Goal: Obtain resource: Download file/media

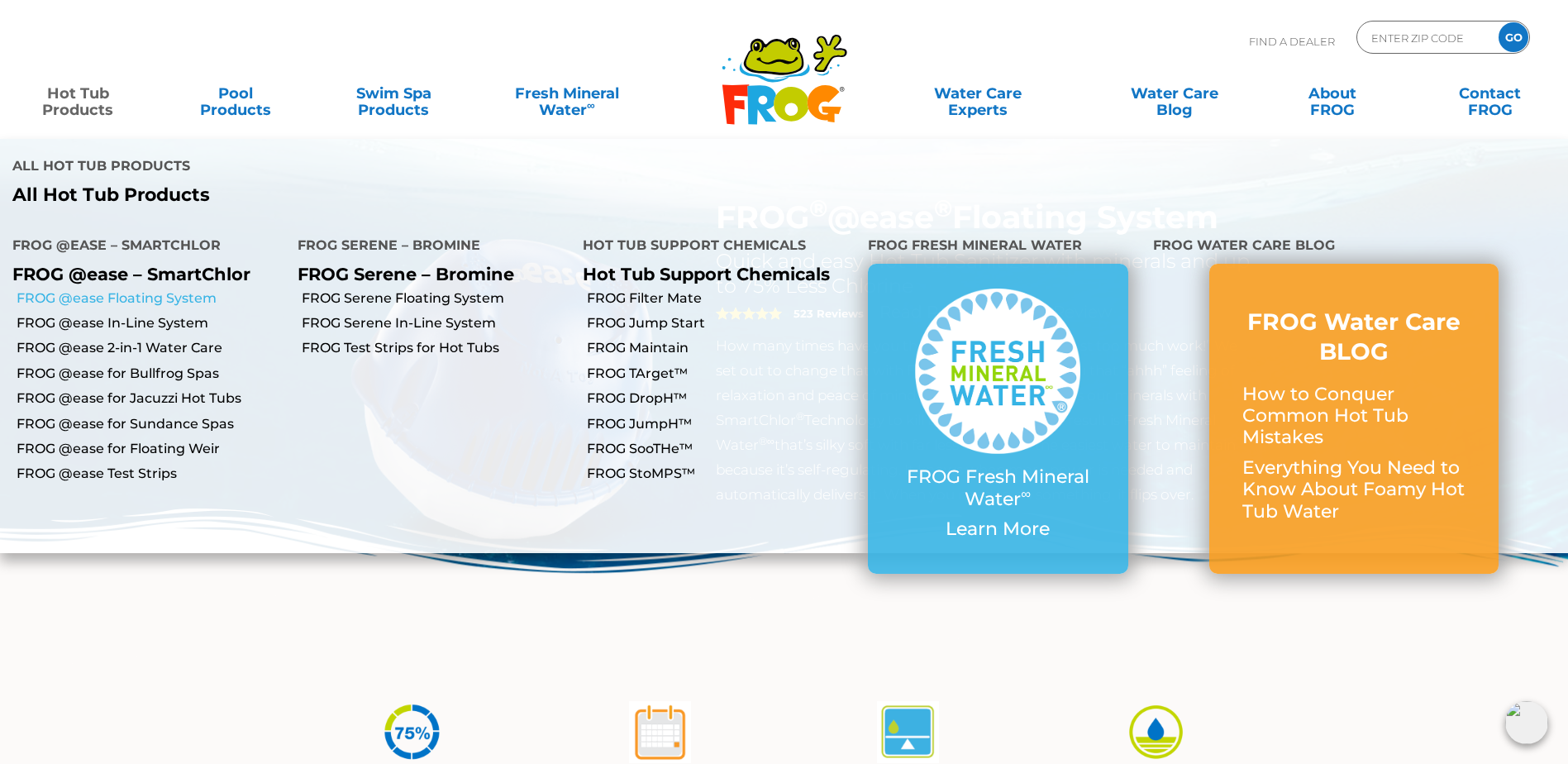
click at [186, 290] on link "FROG @ease Floating System" at bounding box center [151, 299] width 269 height 18
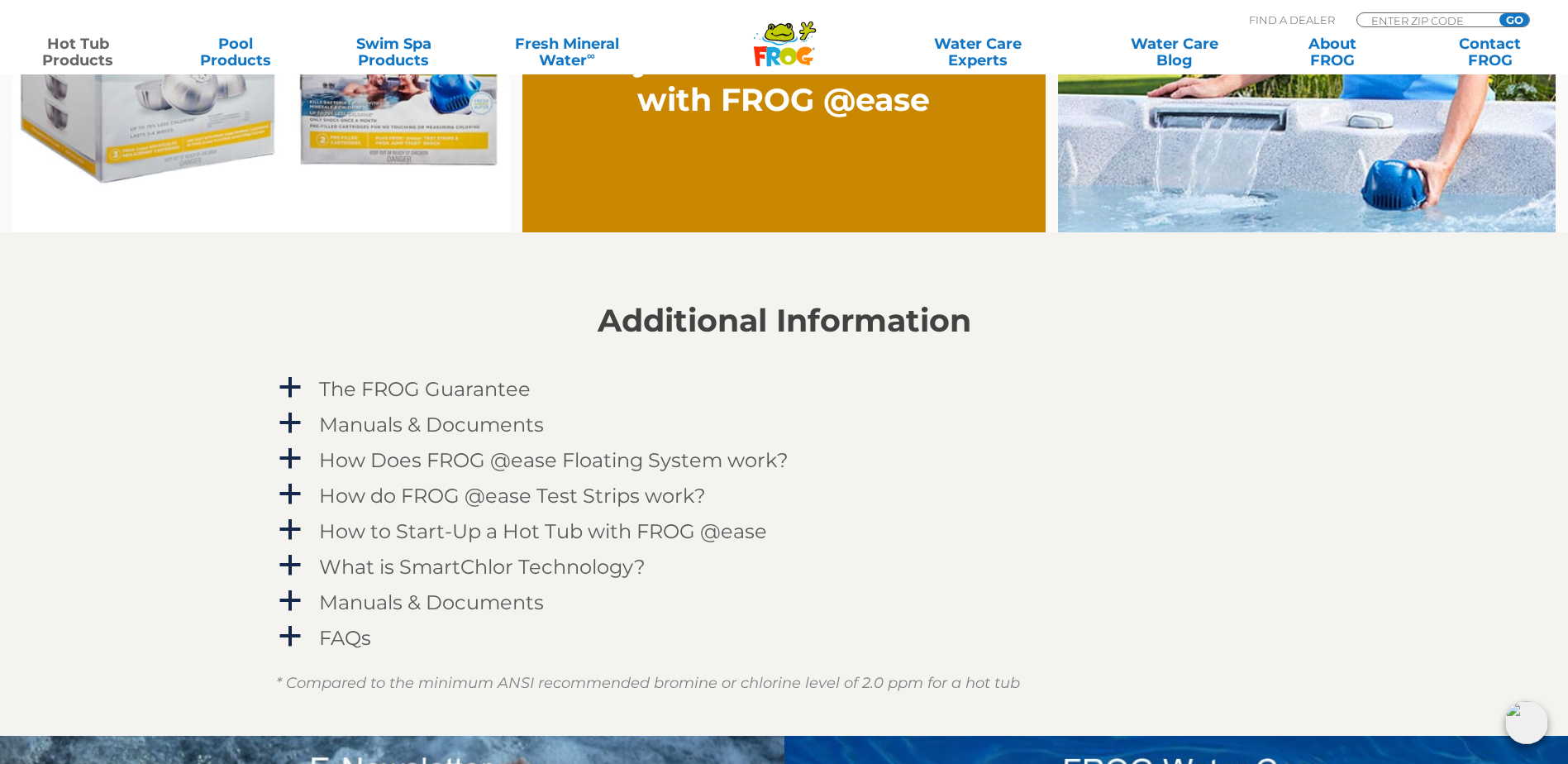
scroll to position [1653, 0]
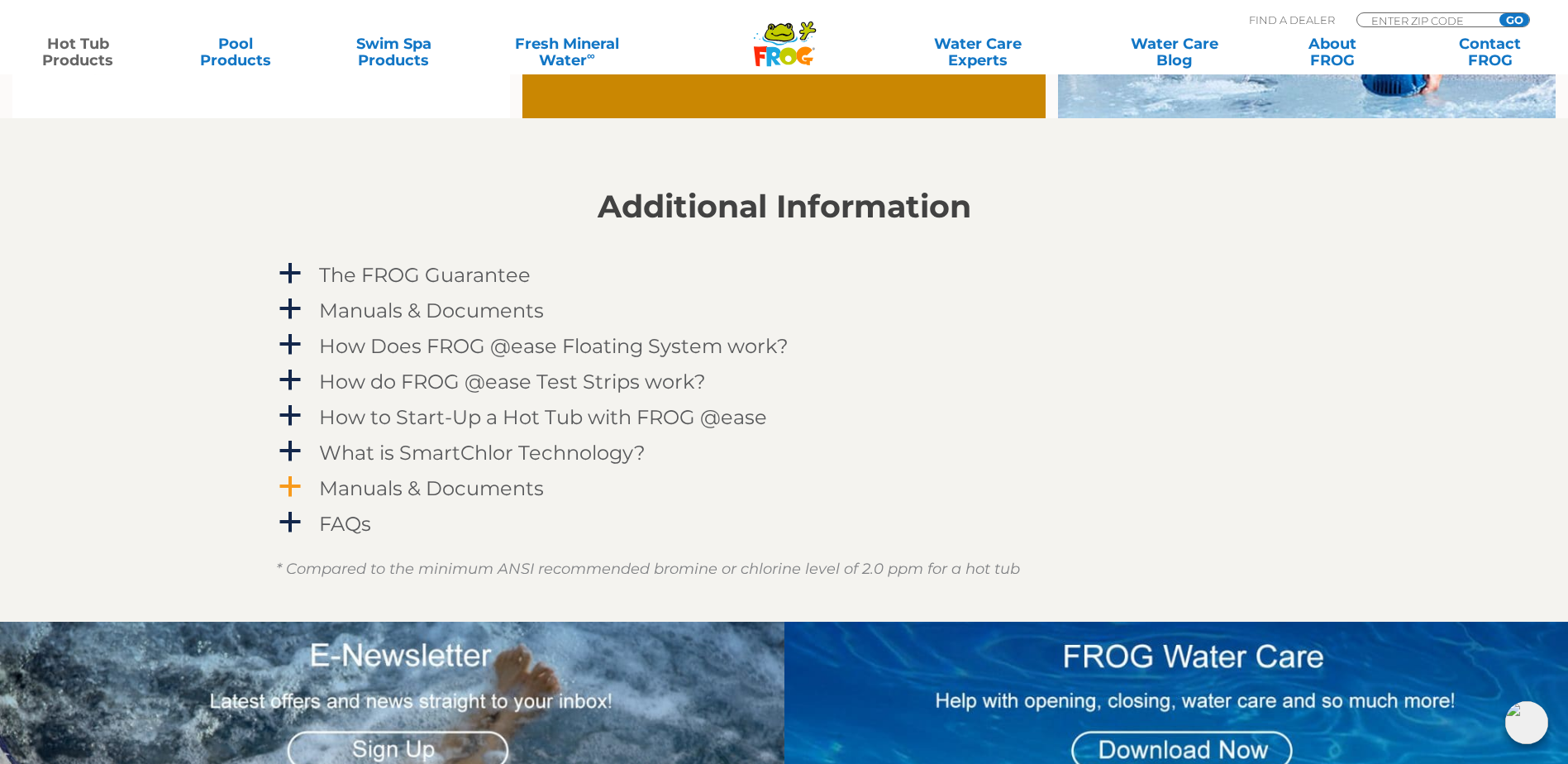
click at [460, 490] on h4 "Manuals & Documents" at bounding box center [431, 488] width 225 height 23
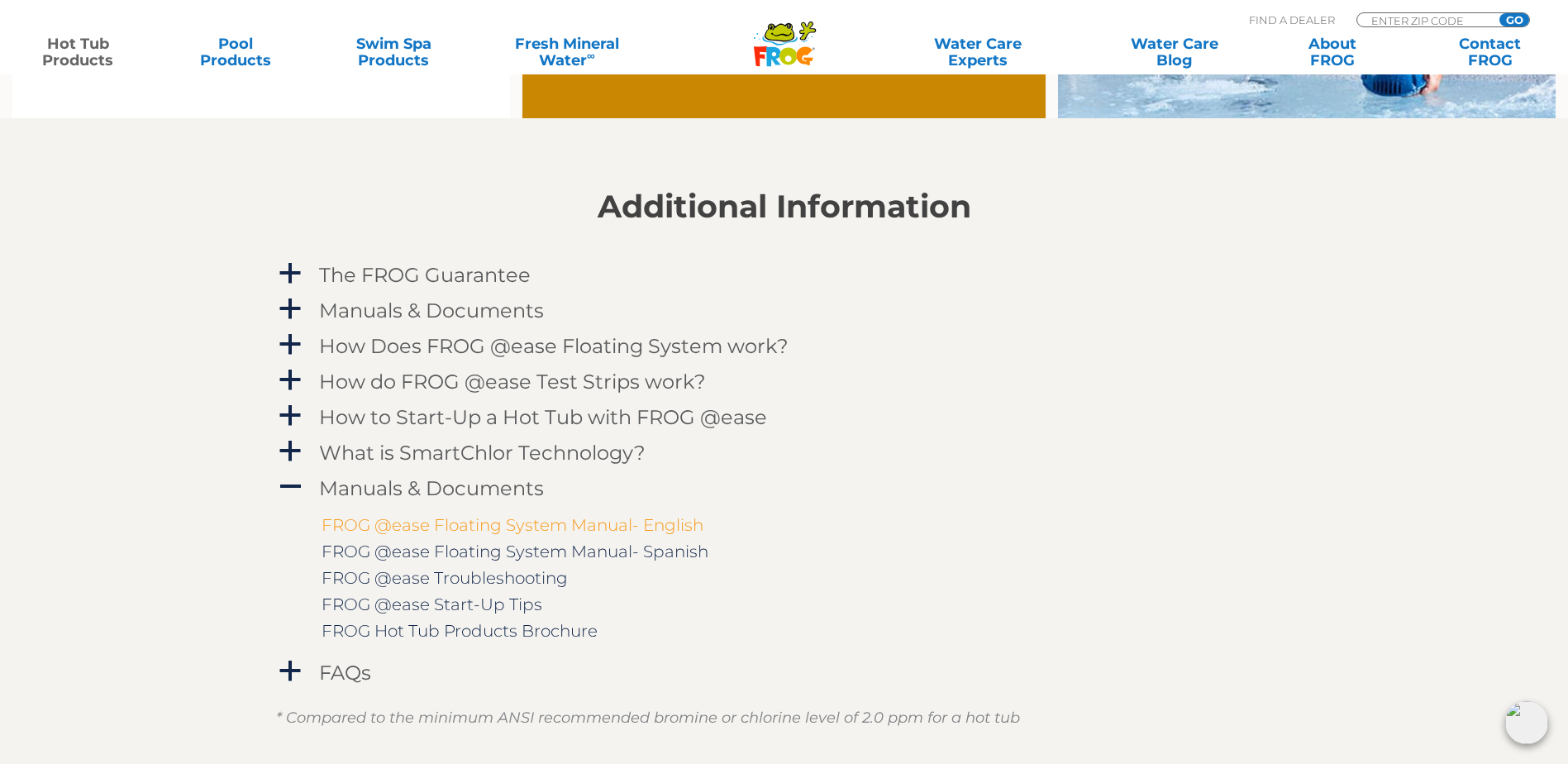
click at [579, 524] on link "FROG @ease Floating System Manual- English" at bounding box center [512, 525] width 382 height 20
